Goal: Task Accomplishment & Management: Use online tool/utility

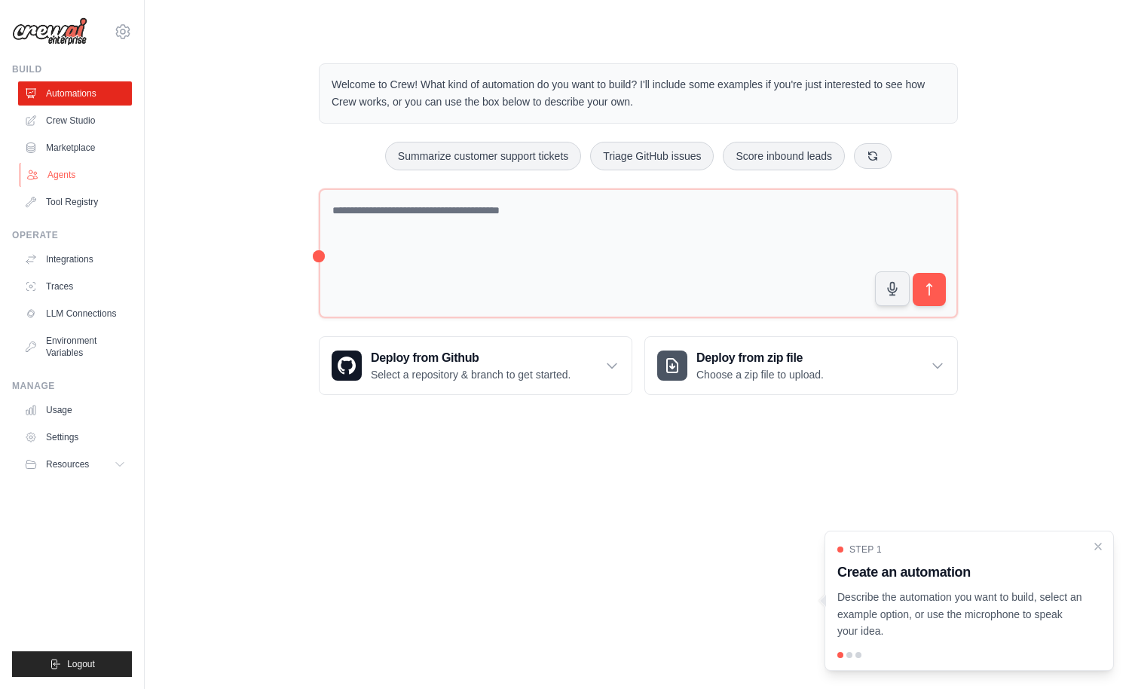
click at [67, 176] on link "Agents" at bounding box center [77, 175] width 114 height 24
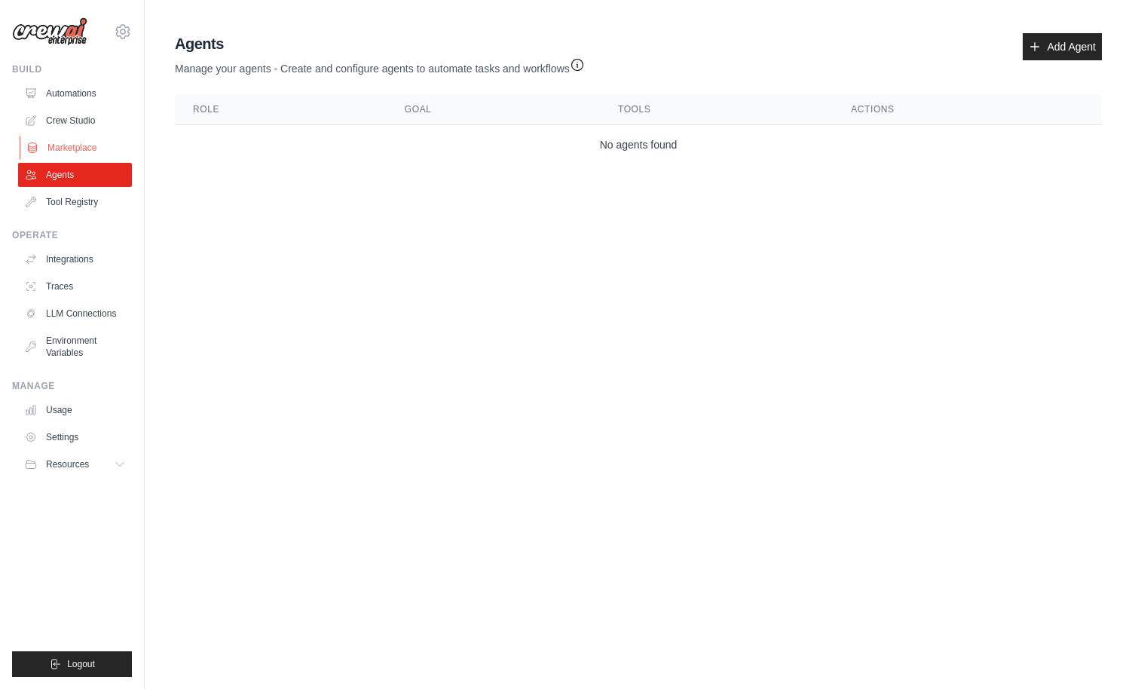
click at [66, 148] on link "Marketplace" at bounding box center [77, 148] width 114 height 24
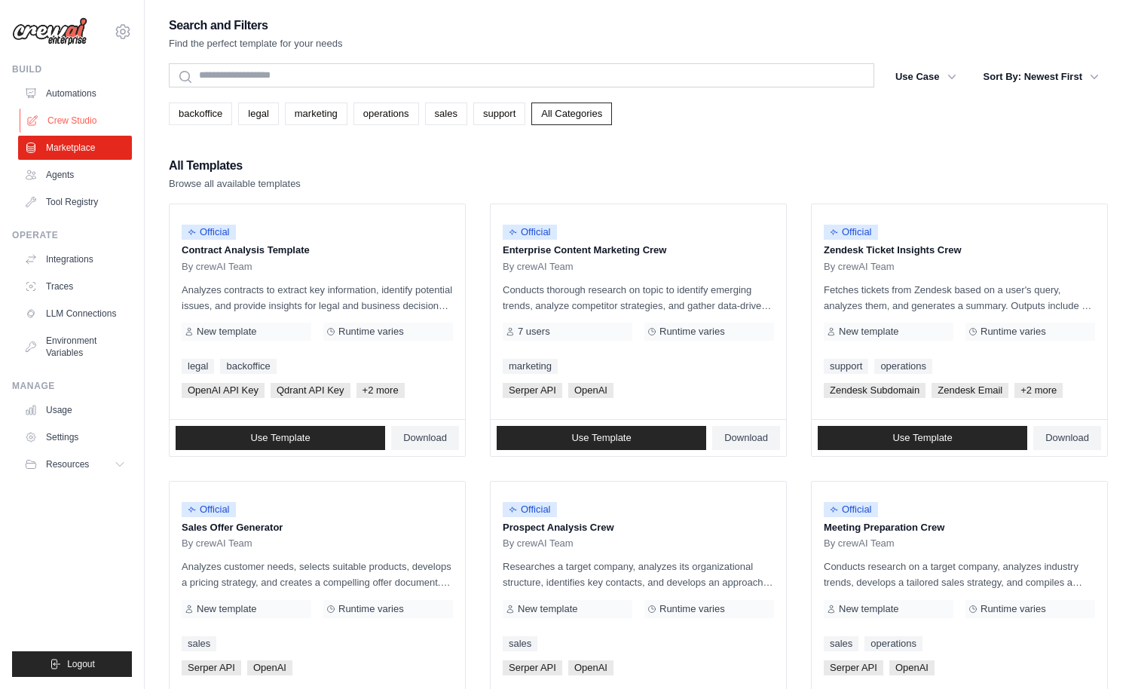
click at [68, 115] on link "Crew Studio" at bounding box center [77, 120] width 114 height 24
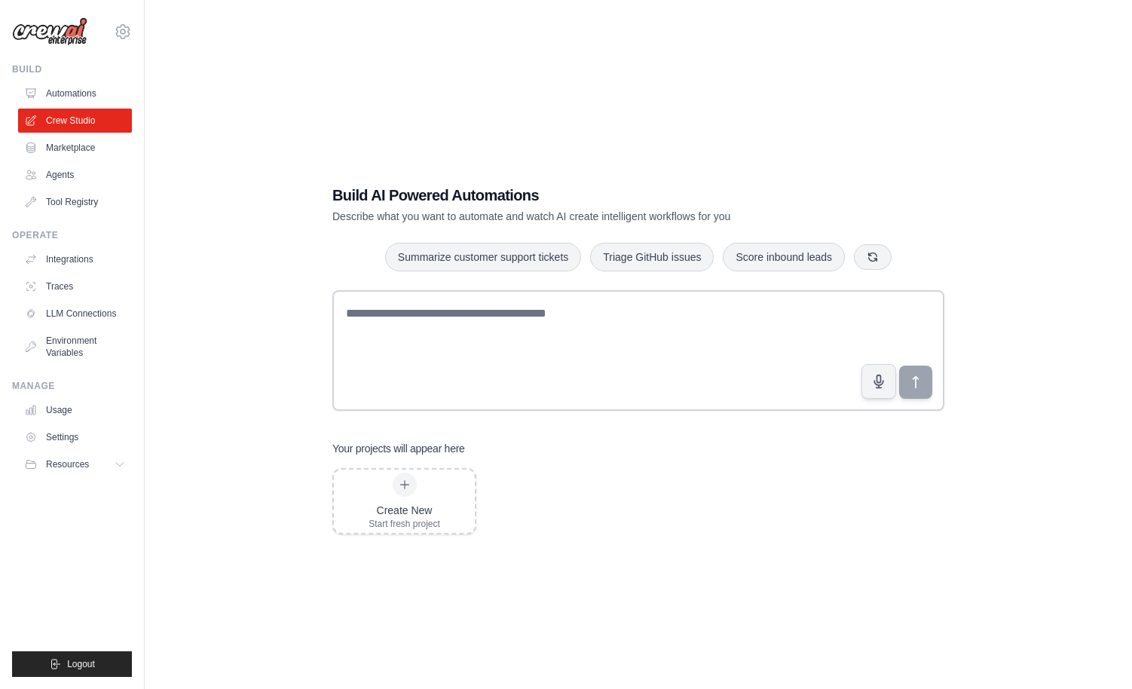
click at [68, 93] on link "Automations" at bounding box center [75, 93] width 114 height 24
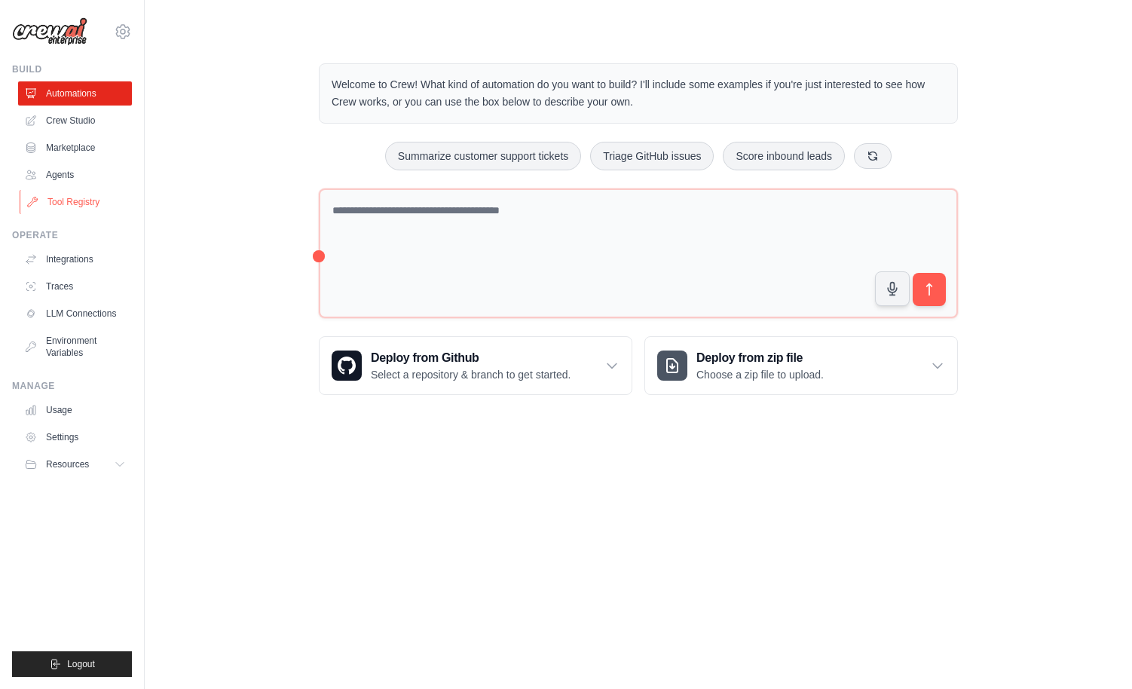
click at [74, 200] on link "Tool Registry" at bounding box center [77, 202] width 114 height 24
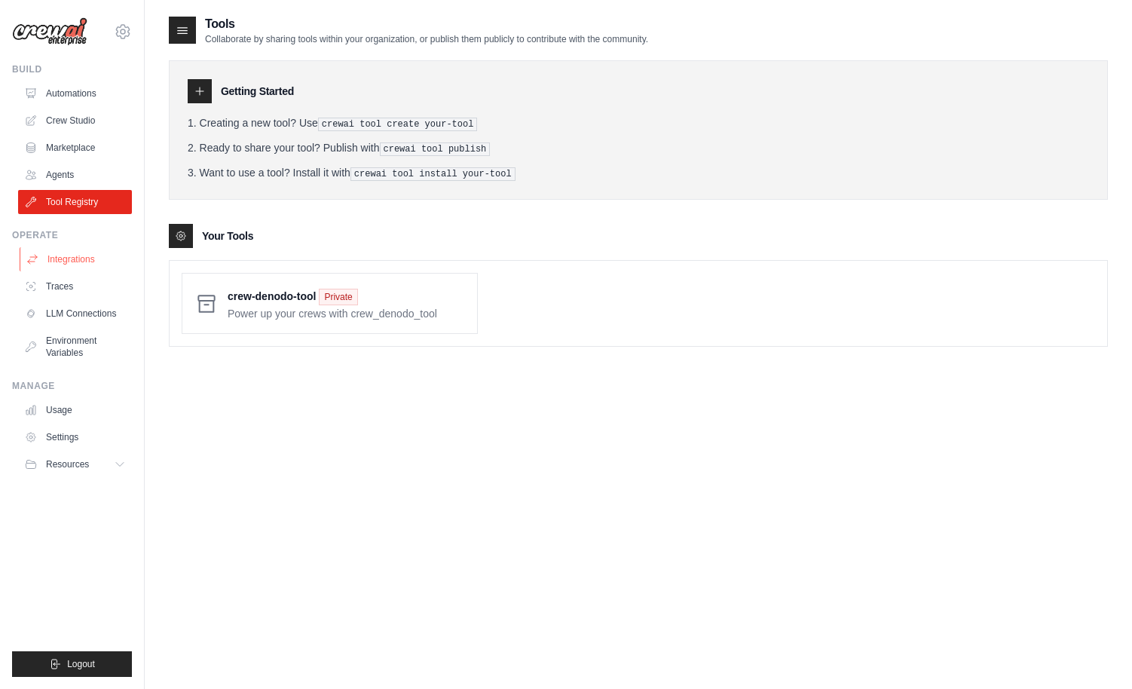
click at [78, 260] on link "Integrations" at bounding box center [77, 259] width 114 height 24
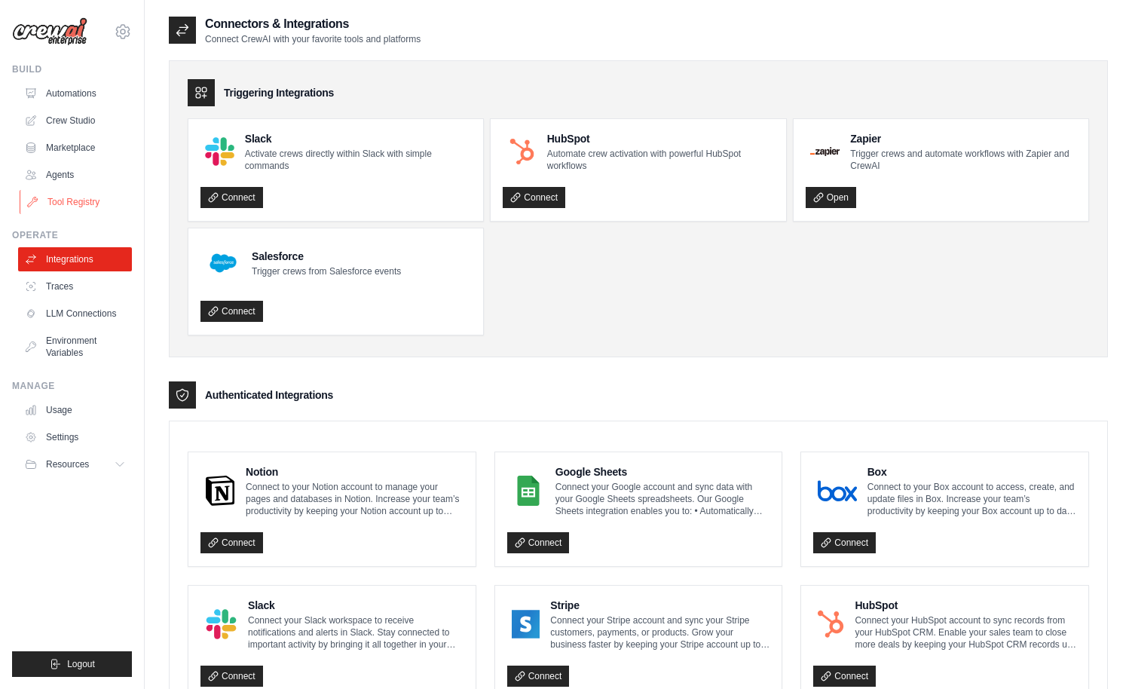
click at [80, 202] on link "Tool Registry" at bounding box center [77, 202] width 114 height 24
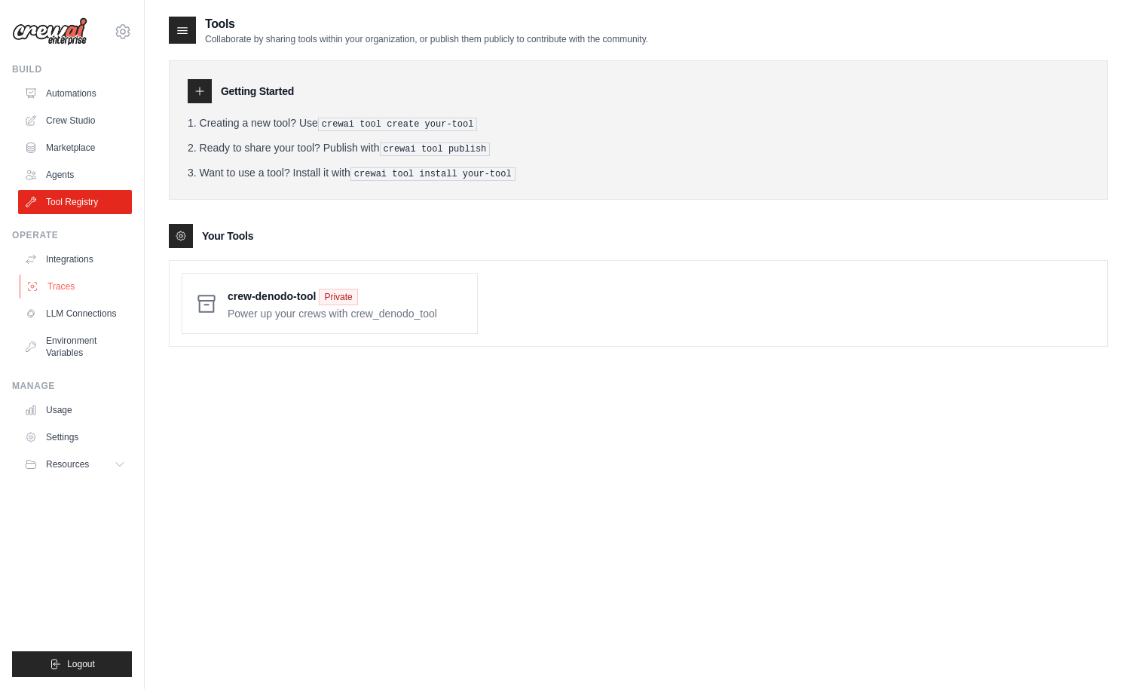
click at [65, 283] on link "Traces" at bounding box center [77, 286] width 114 height 24
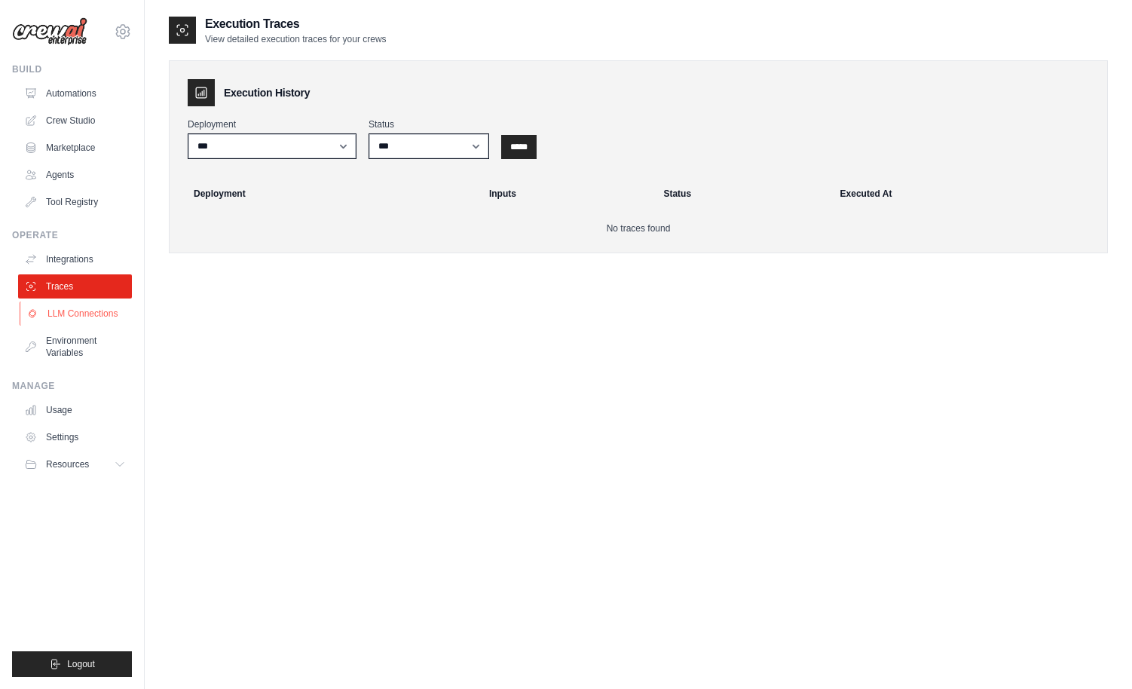
click at [73, 311] on link "LLM Connections" at bounding box center [77, 313] width 114 height 24
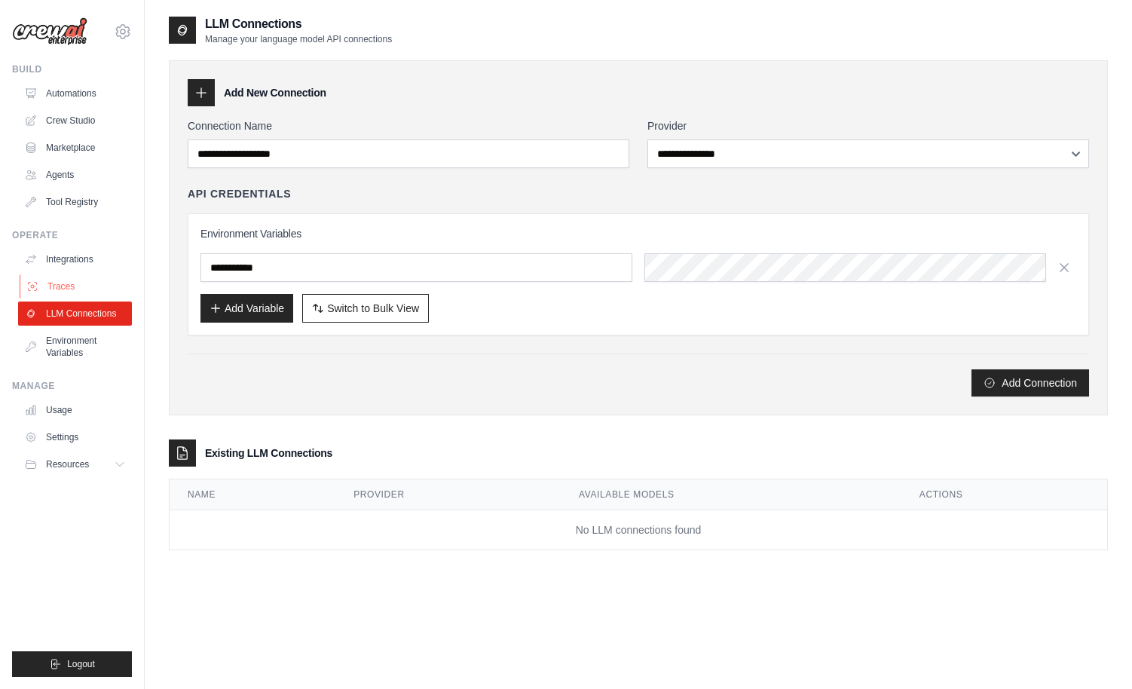
click at [72, 284] on link "Traces" at bounding box center [77, 286] width 114 height 24
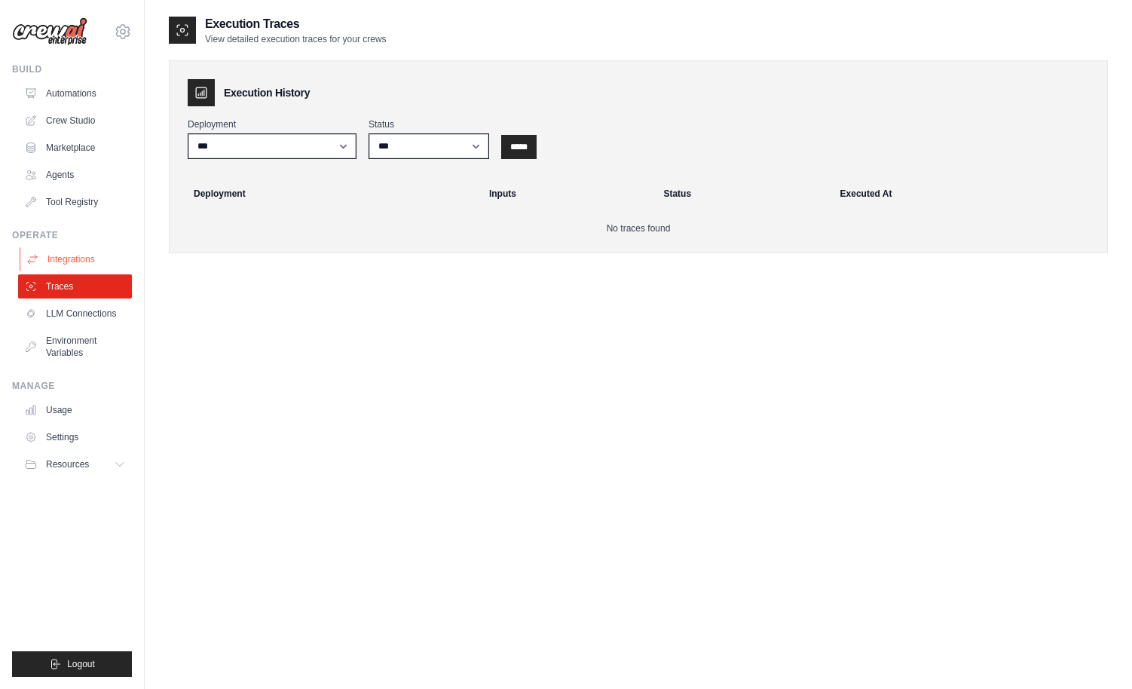
click at [74, 264] on link "Integrations" at bounding box center [77, 259] width 114 height 24
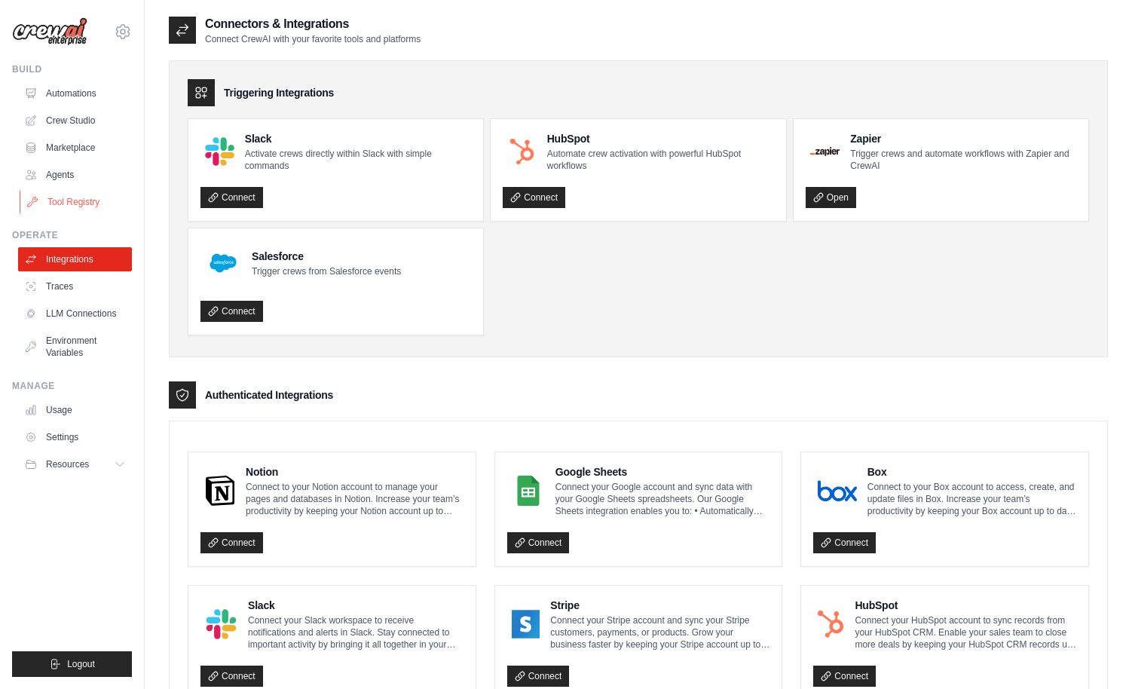
click at [84, 203] on link "Tool Registry" at bounding box center [77, 202] width 114 height 24
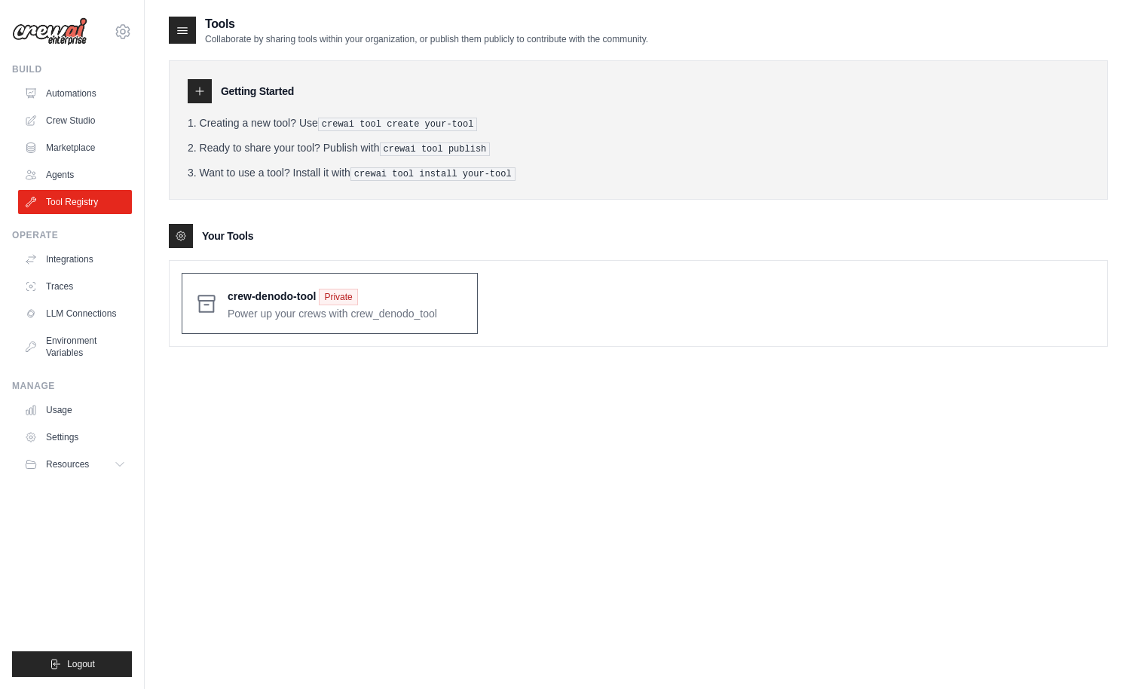
click at [282, 306] on span at bounding box center [346, 303] width 237 height 35
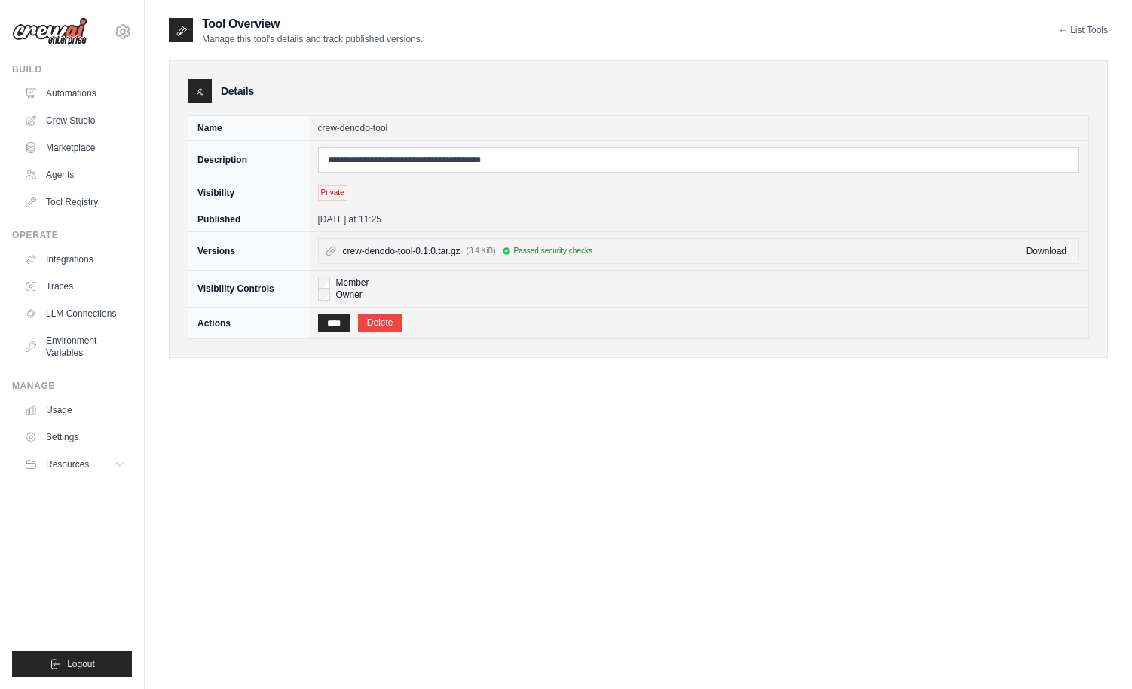
click at [1043, 254] on link "Download" at bounding box center [1046, 251] width 40 height 11
click at [75, 345] on link "Environment Variables" at bounding box center [77, 346] width 114 height 36
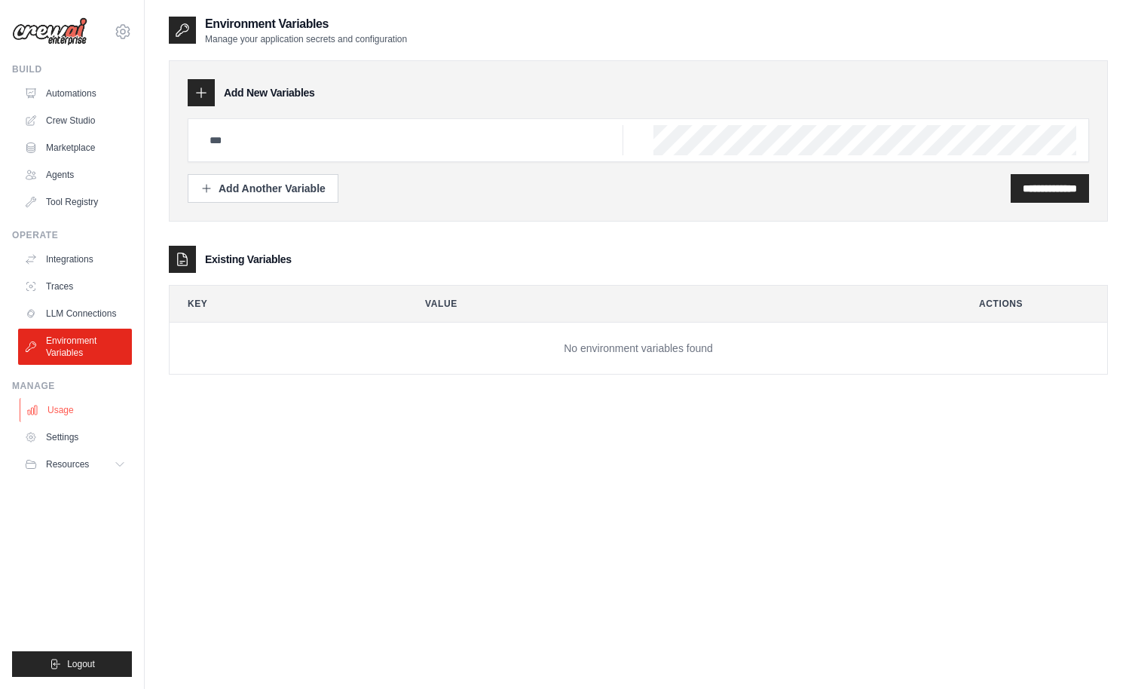
click at [65, 413] on link "Usage" at bounding box center [77, 410] width 114 height 24
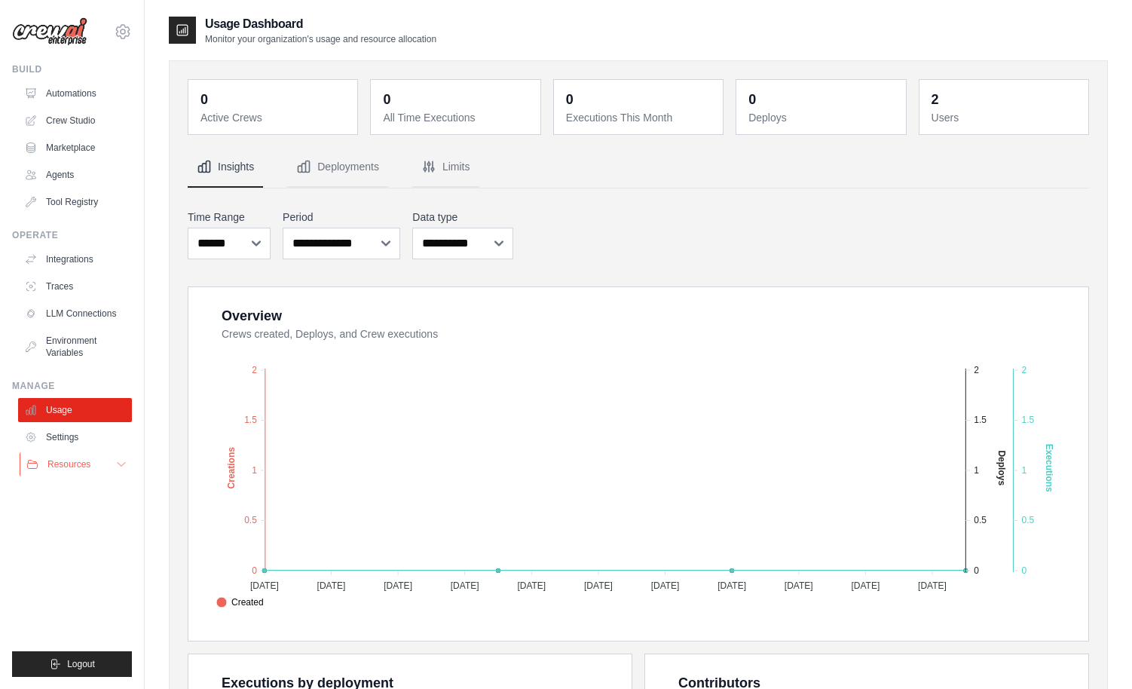
click at [55, 466] on span "Resources" at bounding box center [68, 464] width 43 height 12
click at [63, 439] on link "Settings" at bounding box center [77, 437] width 114 height 24
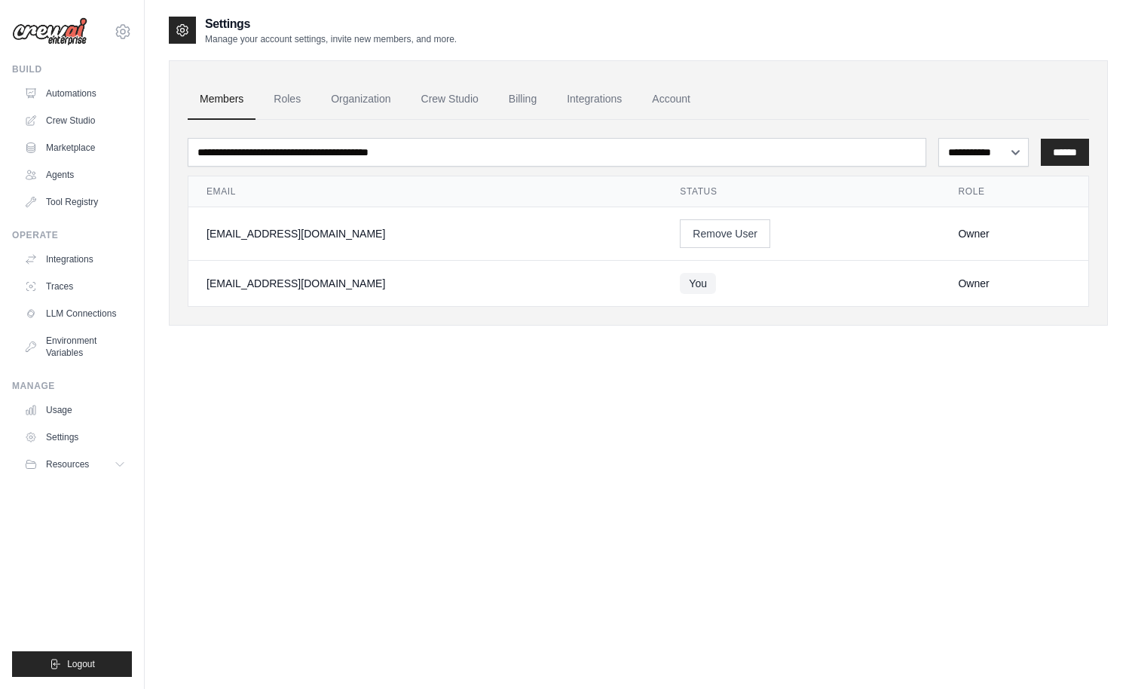
scroll to position [5, 0]
